Goal: Transaction & Acquisition: Purchase product/service

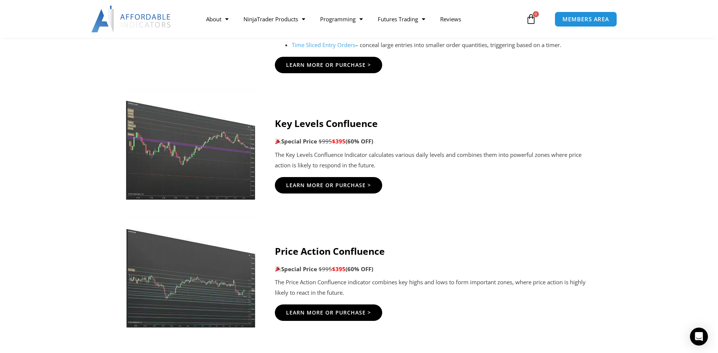
scroll to position [935, 0]
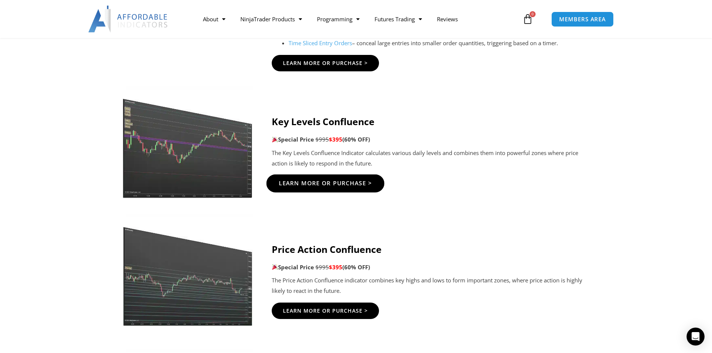
click at [305, 185] on span "Learn More Or Purchase >" at bounding box center [326, 184] width 94 height 6
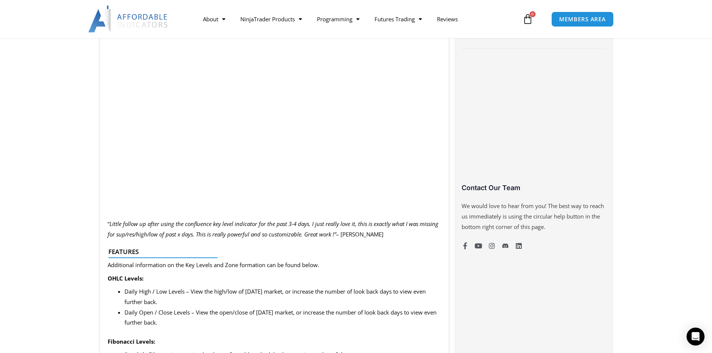
scroll to position [561, 0]
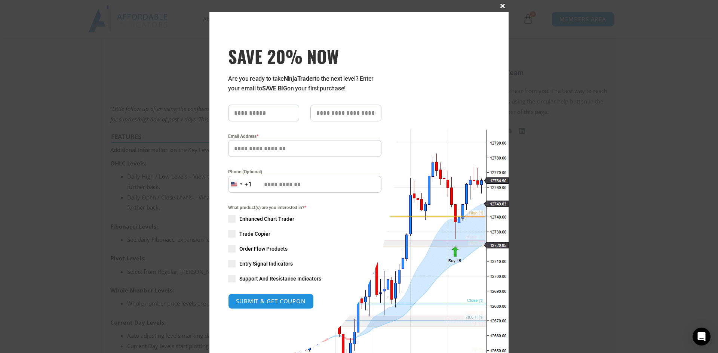
click at [500, 6] on span at bounding box center [503, 6] width 12 height 4
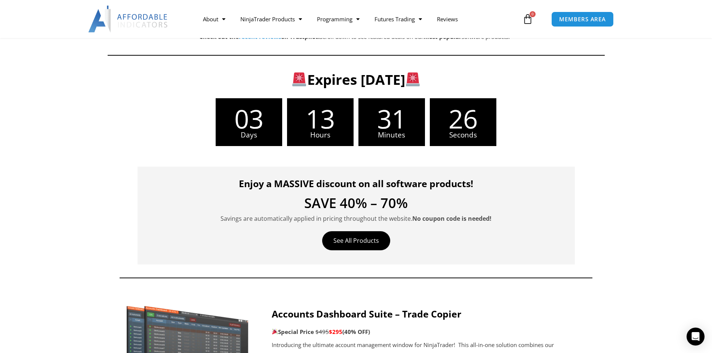
scroll to position [187, 0]
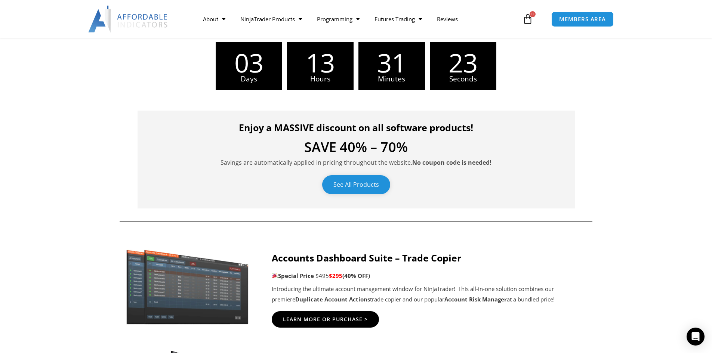
click at [362, 184] on link "See All Products" at bounding box center [356, 184] width 68 height 19
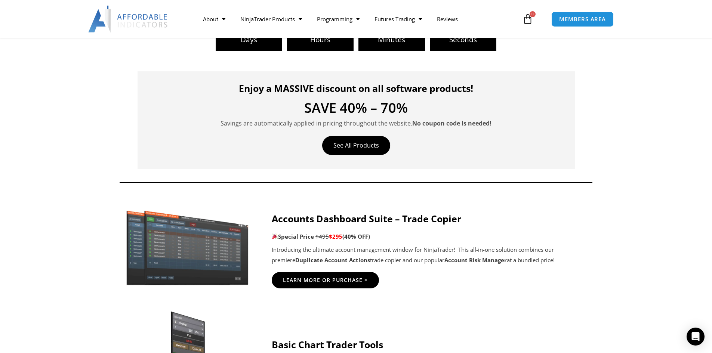
scroll to position [224, 0]
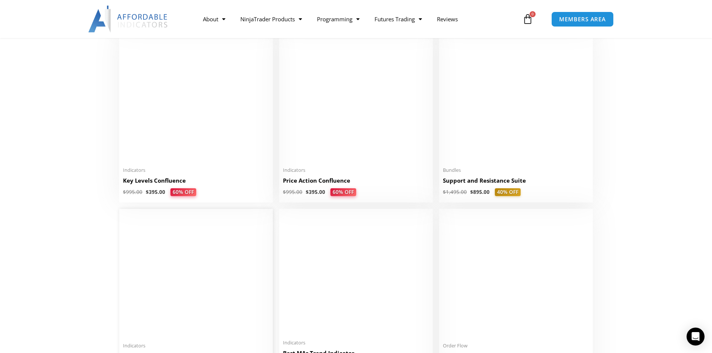
scroll to position [1010, 0]
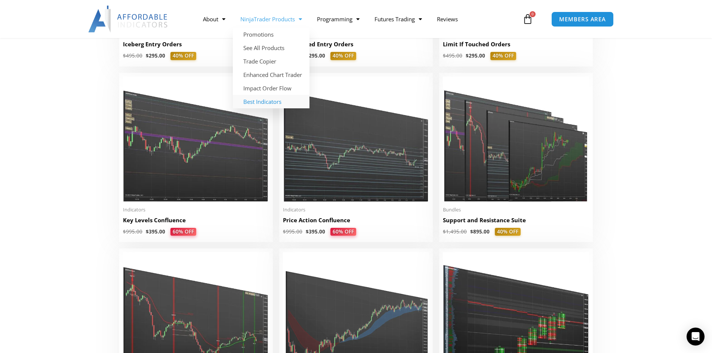
click at [259, 101] on link "Best Indicators" at bounding box center [271, 101] width 77 height 13
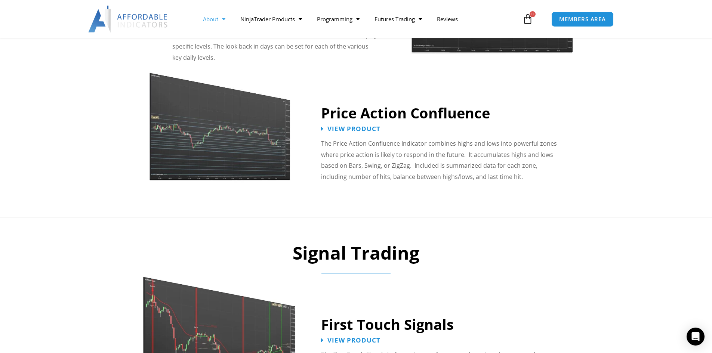
scroll to position [935, 0]
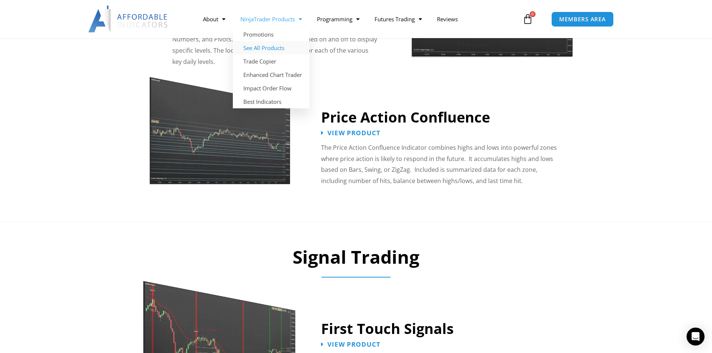
click at [261, 48] on link "See All Products" at bounding box center [271, 47] width 77 height 13
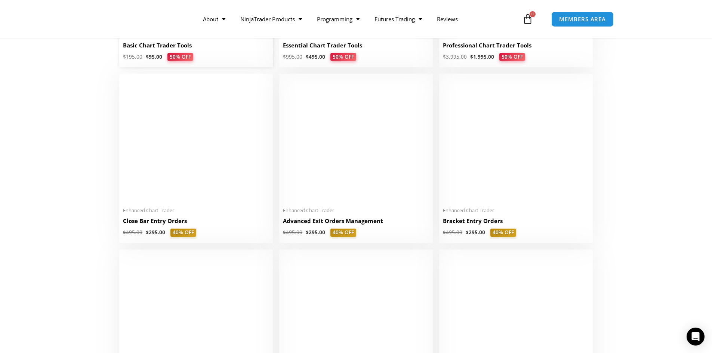
scroll to position [486, 0]
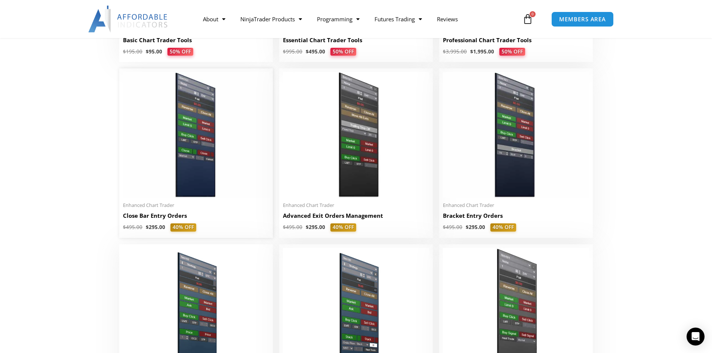
click at [180, 130] on img at bounding box center [196, 135] width 146 height 126
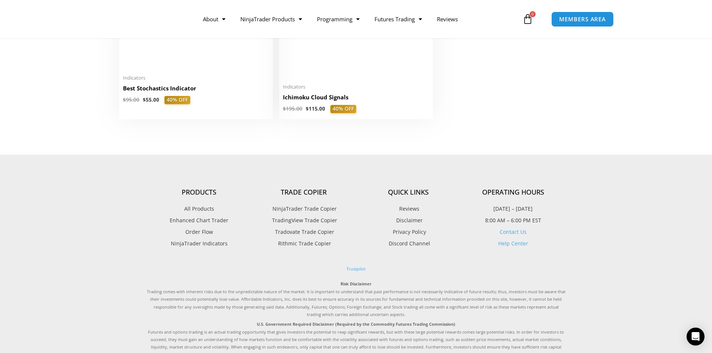
scroll to position [1833, 0]
